Goal: Transaction & Acquisition: Purchase product/service

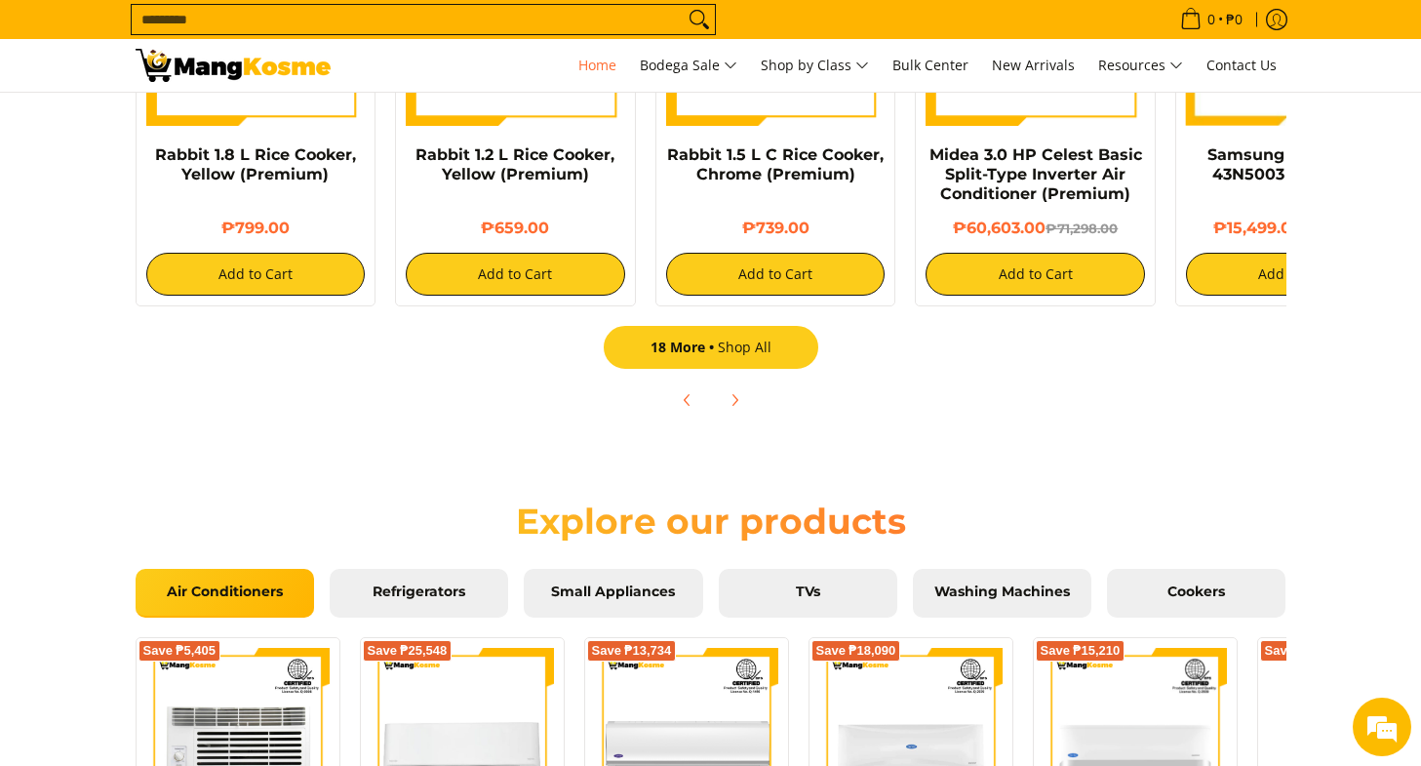
scroll to position [0, 1551]
click at [733, 349] on link "18 More Shop All" at bounding box center [711, 347] width 215 height 43
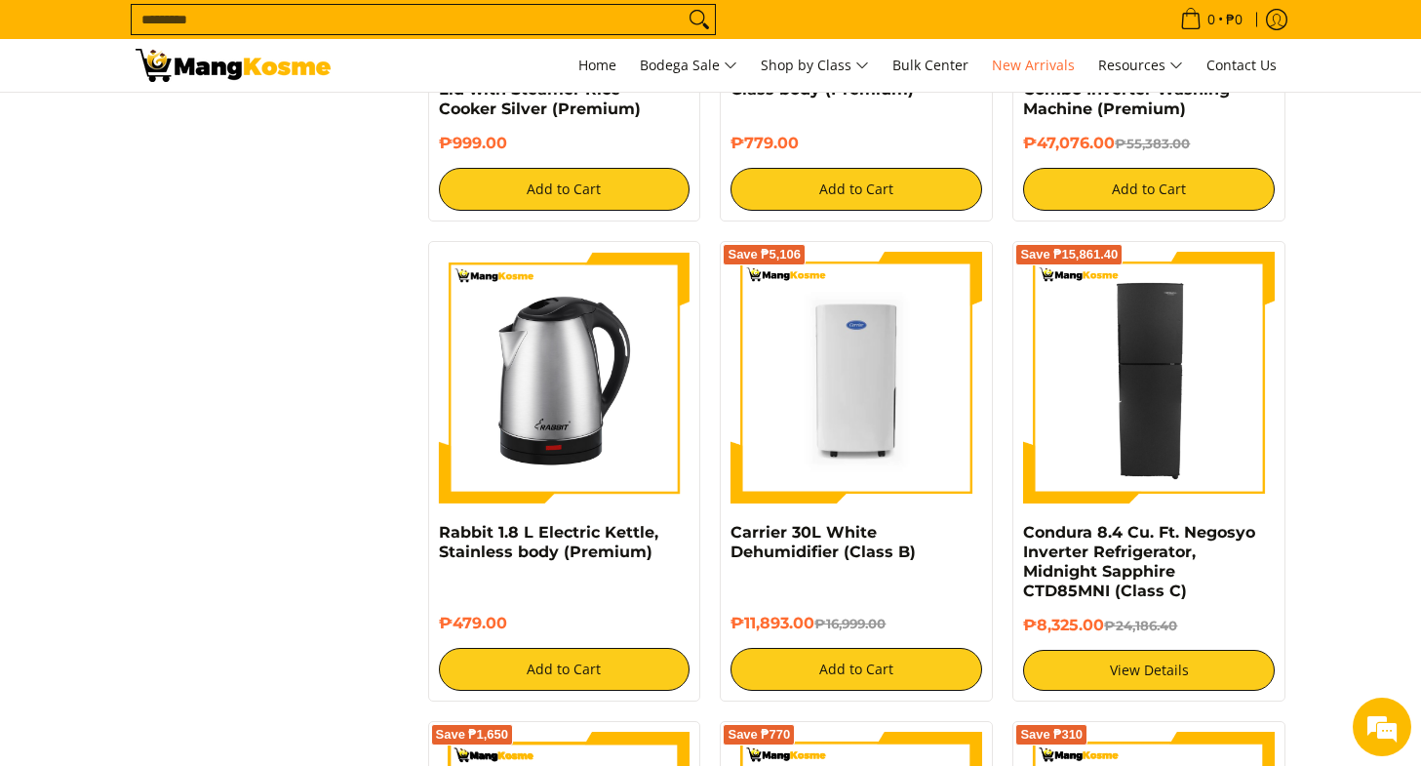
scroll to position [2962, 0]
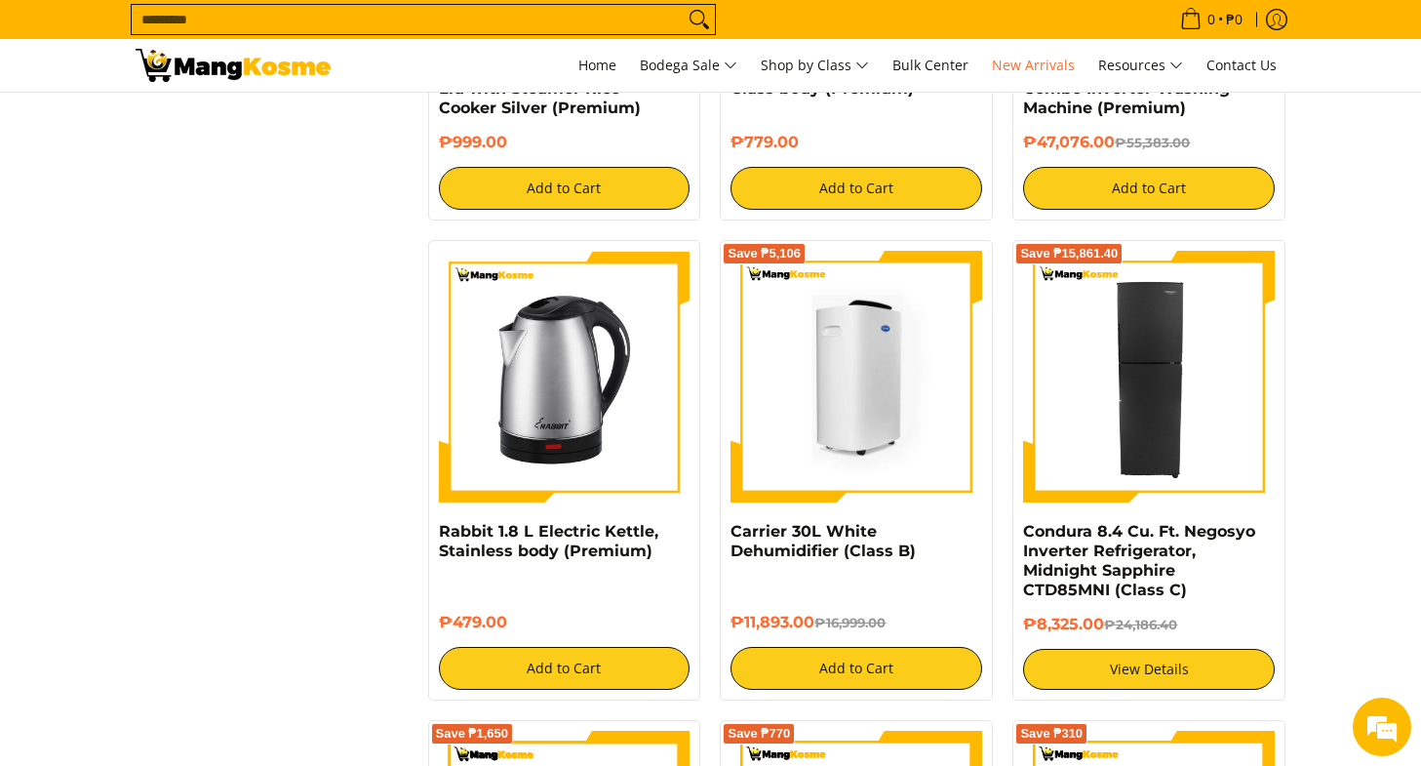
click at [906, 298] on img at bounding box center [857, 377] width 252 height 252
